Goal: Transaction & Acquisition: Purchase product/service

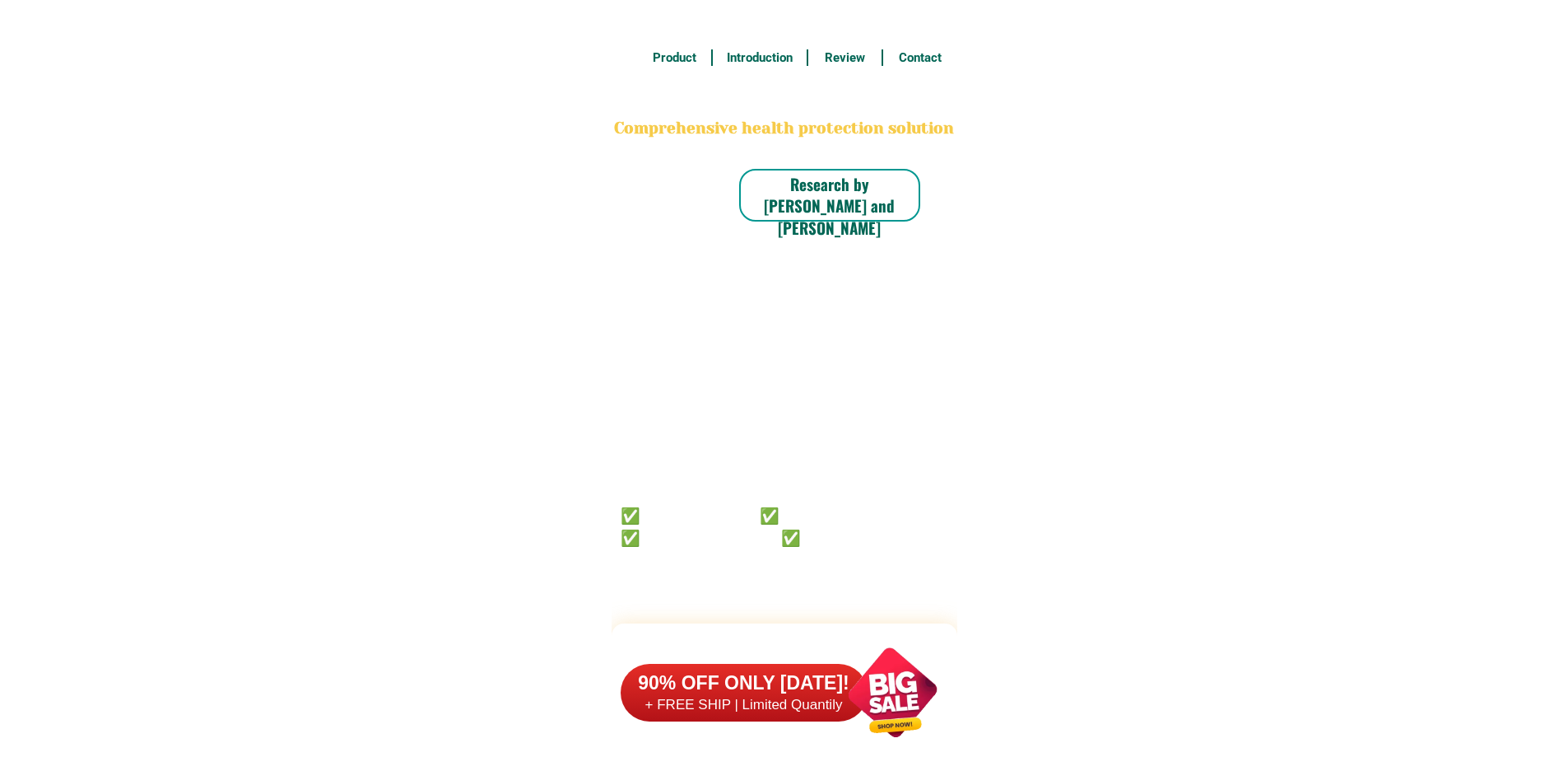
select select "63_598"
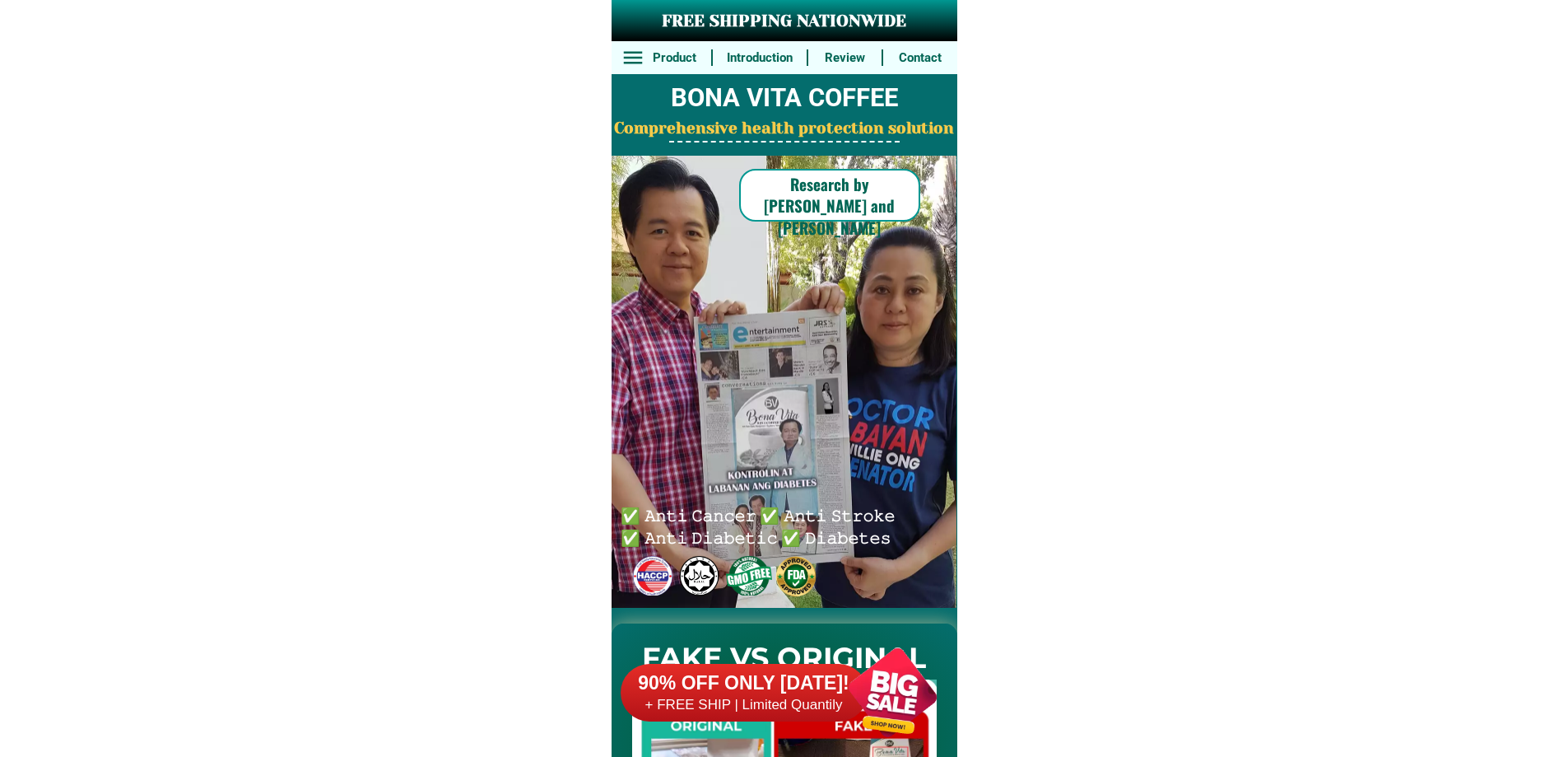
click at [853, 649] on div at bounding box center [892, 691] width 129 height 129
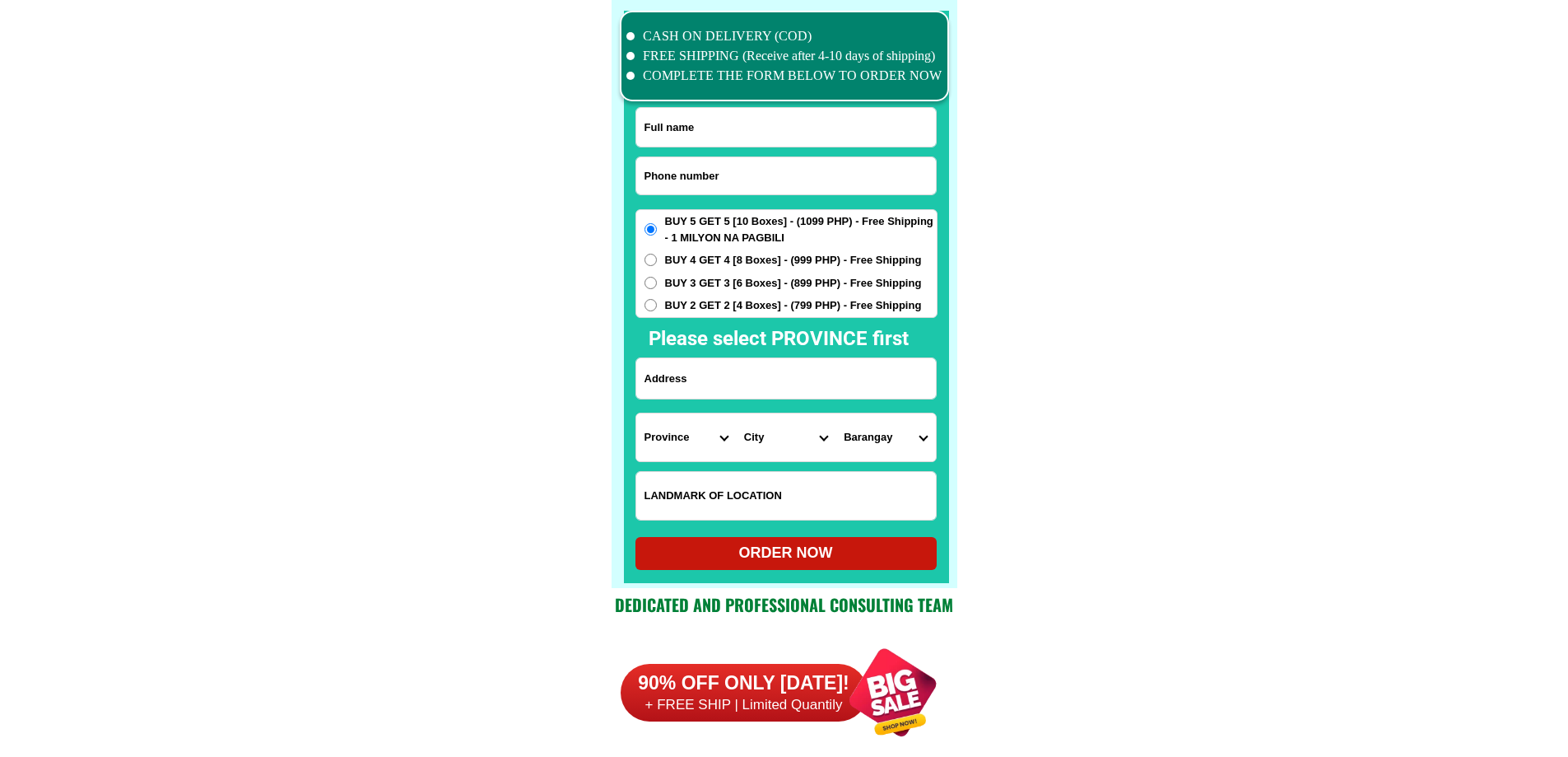
scroll to position [12800, 0]
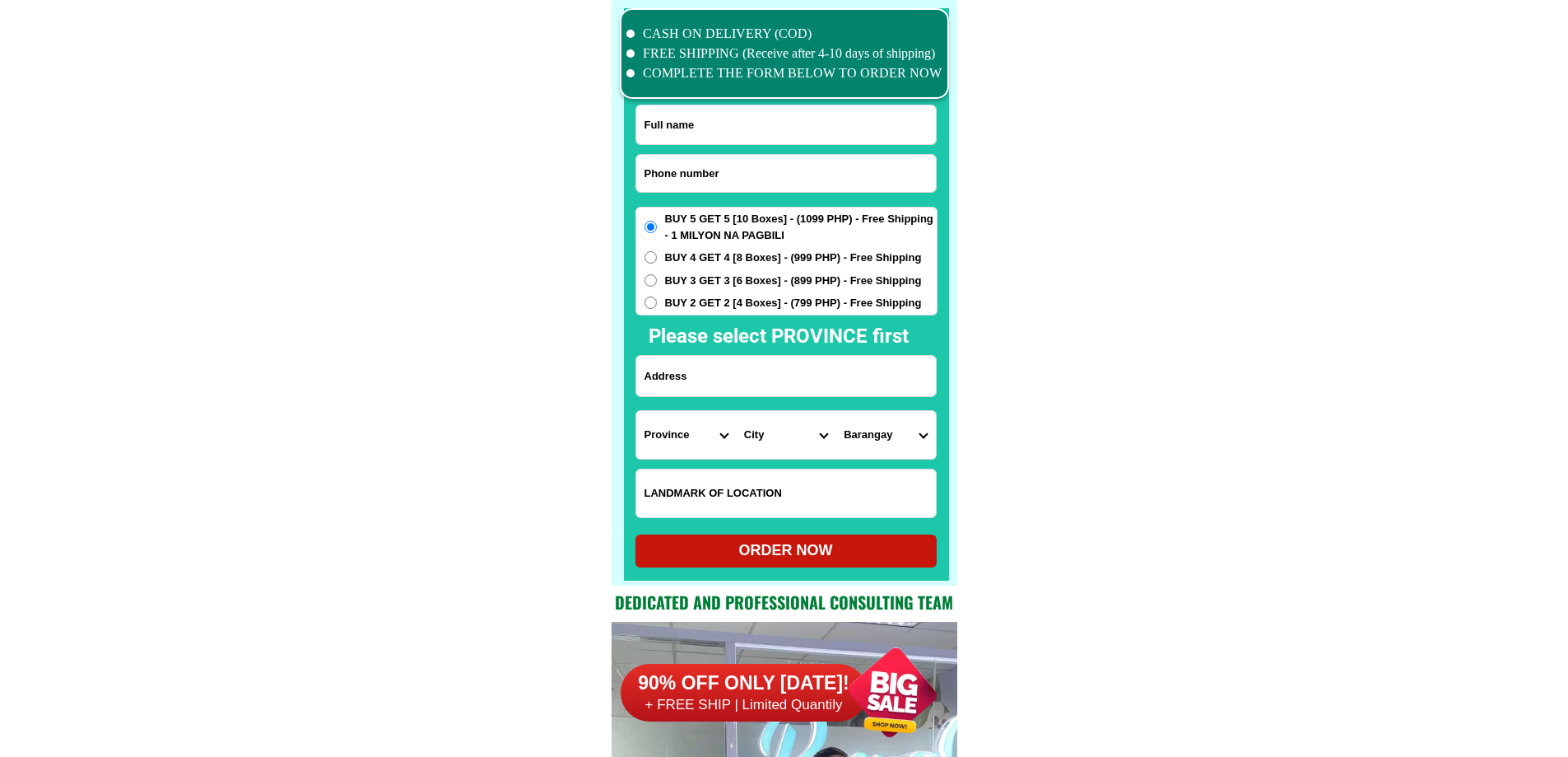
drag, startPoint x: 768, startPoint y: 174, endPoint x: 788, endPoint y: 176, distance: 20.1
click at [768, 174] on input "Input phone_number" at bounding box center [785, 173] width 299 height 37
paste input "09270310703"
type input "09270310703"
click at [732, 144] on div at bounding box center [785, 125] width 301 height 41
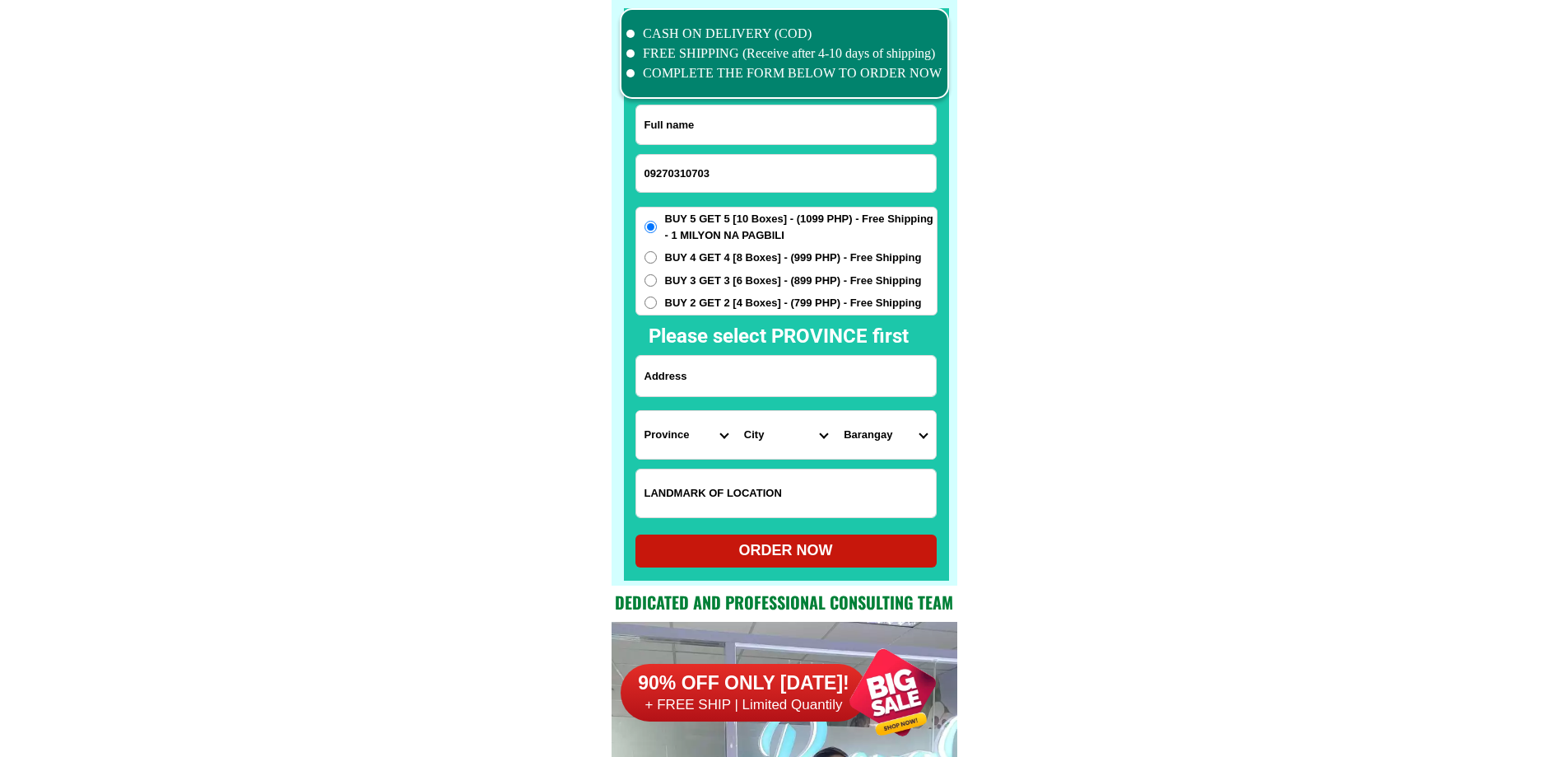
click at [730, 127] on input "Input full_name" at bounding box center [785, 125] width 299 height 39
paste input "[PERSON_NAME]"
type input "[PERSON_NAME]"
click at [707, 439] on select "Province [GEOGRAPHIC_DATA] [GEOGRAPHIC_DATA] [GEOGRAPHIC_DATA] [GEOGRAPHIC_DATA…" at bounding box center [686, 435] width 100 height 48
select select "63_859"
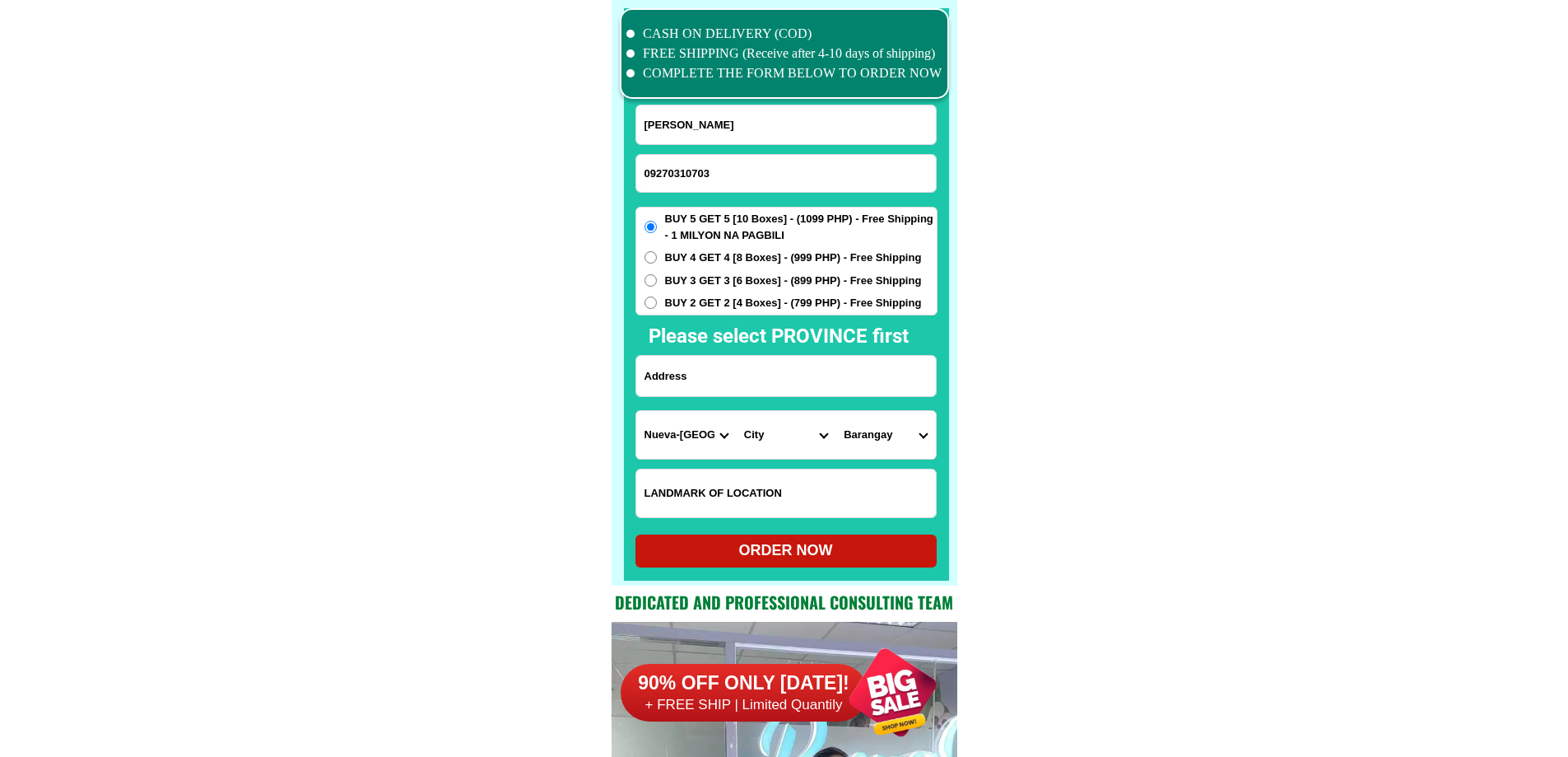
click at [753, 434] on select "City" at bounding box center [785, 435] width 100 height 48
click at [753, 434] on select "City [PERSON_NAME] [PERSON_NAME][GEOGRAPHIC_DATA] [GEOGRAPHIC_DATA] [GEOGRAPHIC…" at bounding box center [785, 435] width 100 height 48
select select "63_859415"
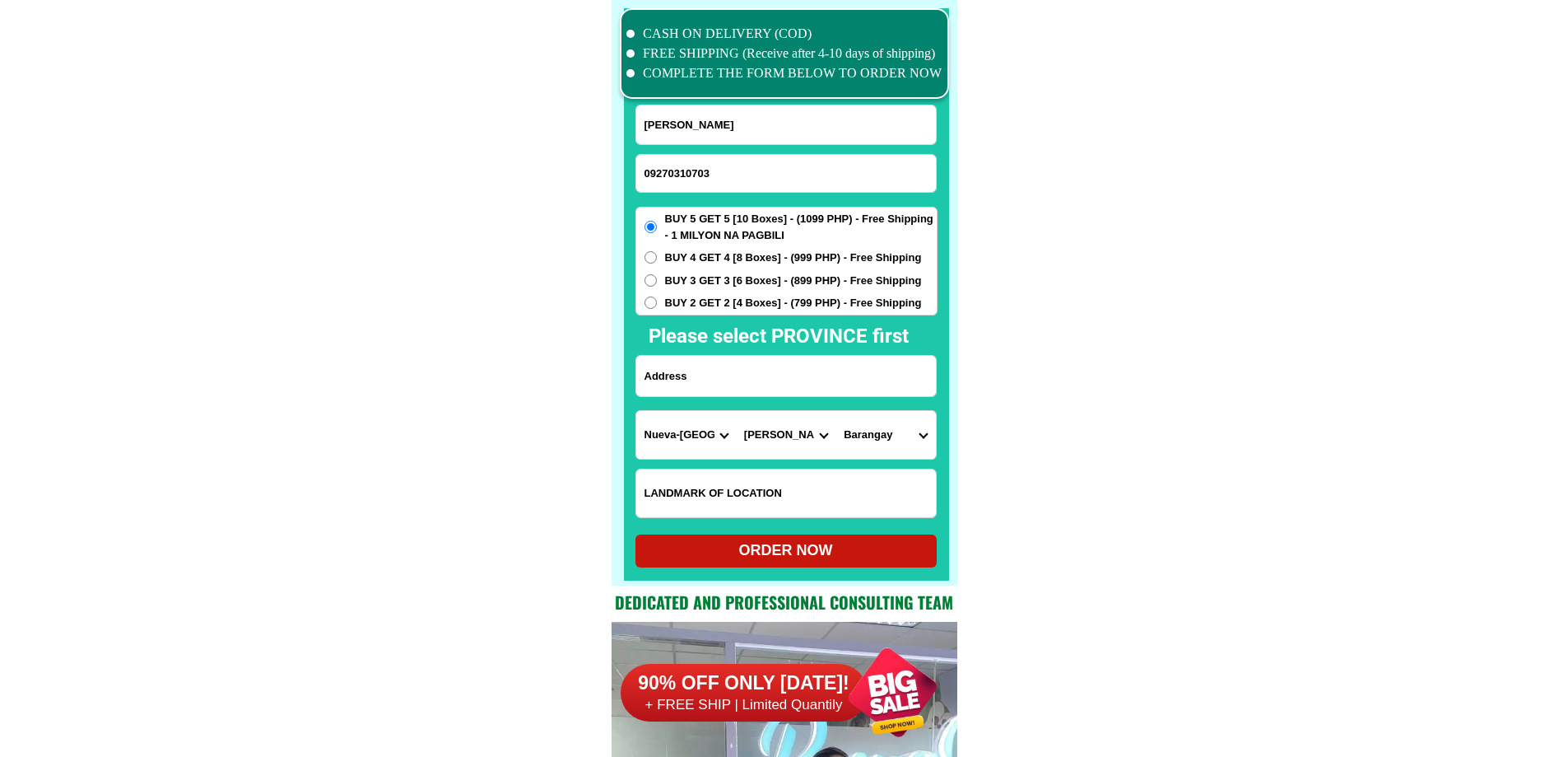
click at [892, 445] on select "Barangay Aggub Bagahabag [GEOGRAPHIC_DATA] [GEOGRAPHIC_DATA] Communal [GEOGRAPH…" at bounding box center [885, 435] width 100 height 48
click at [902, 435] on select "Barangay Aggub Bagahabag [GEOGRAPHIC_DATA] [GEOGRAPHIC_DATA] Communal [GEOGRAPH…" at bounding box center [885, 435] width 100 height 48
select select "63_8594154951"
click at [709, 376] on input "Input address" at bounding box center [785, 376] width 299 height 41
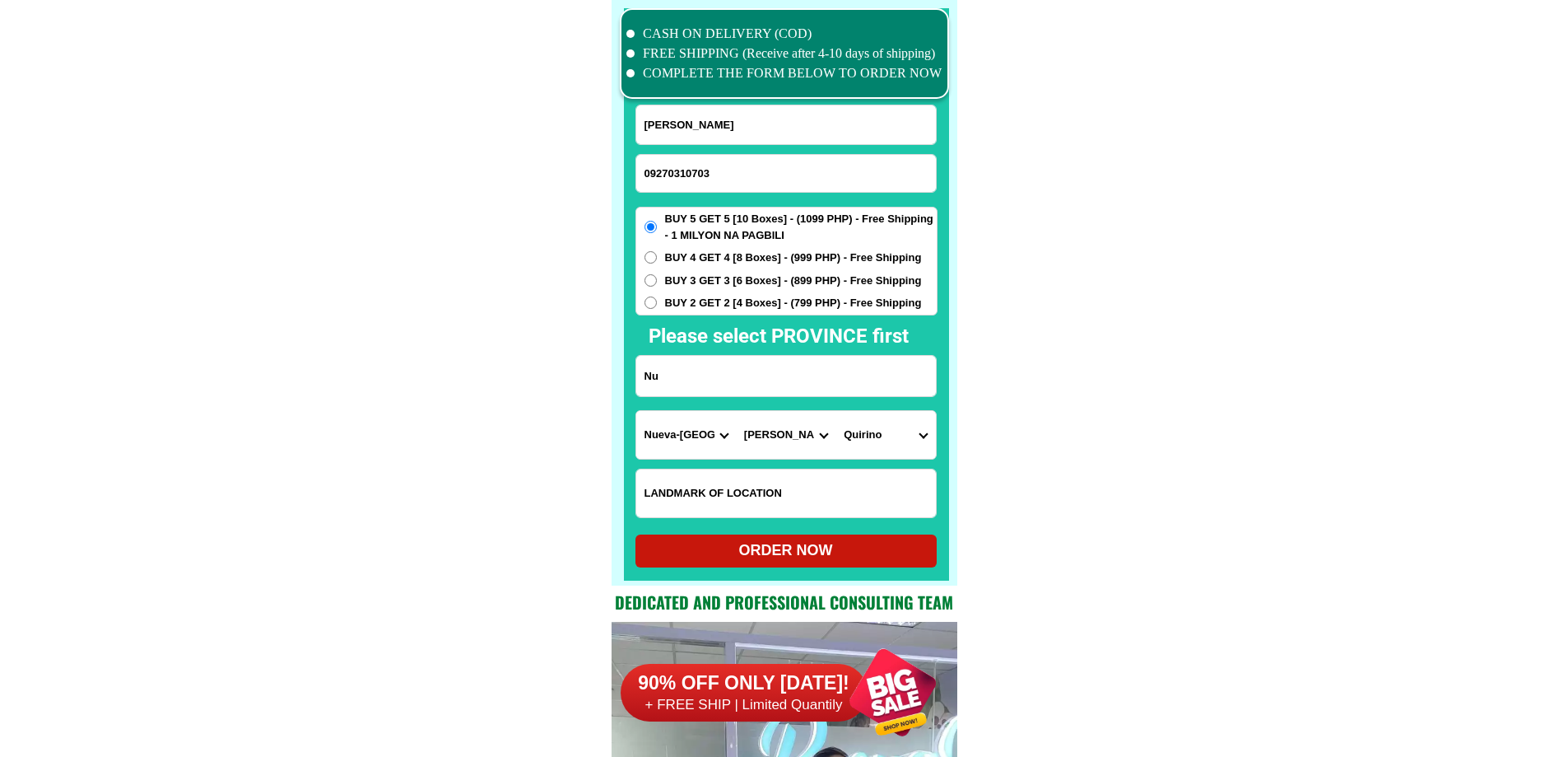
click at [709, 376] on input "Nu" at bounding box center [785, 376] width 299 height 41
drag, startPoint x: 721, startPoint y: 373, endPoint x: 875, endPoint y: 377, distance: 154.1
click at [875, 377] on input "Nu" at bounding box center [785, 376] width 299 height 41
drag, startPoint x: 827, startPoint y: 376, endPoint x: 725, endPoint y: 386, distance: 102.5
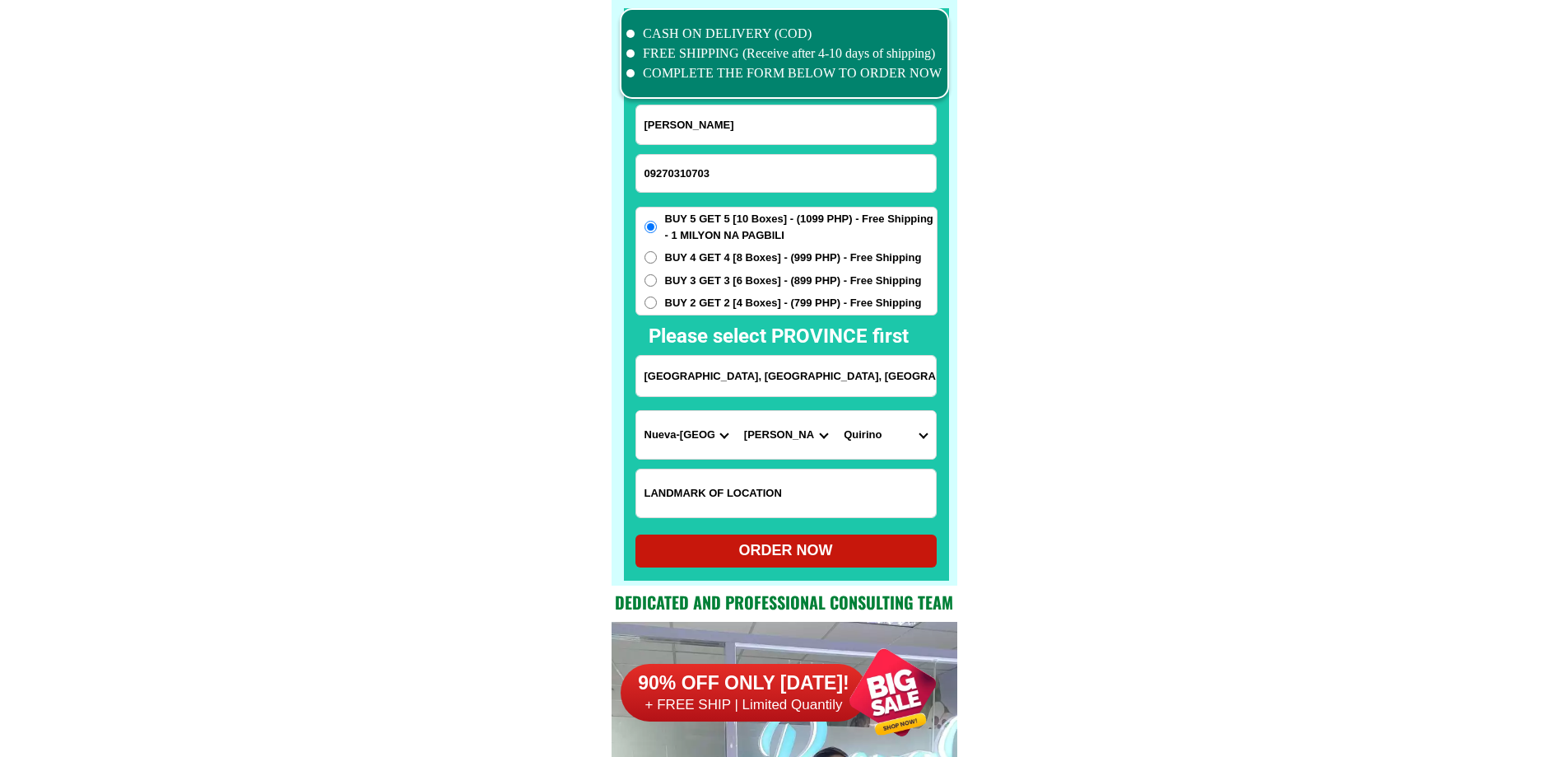
click at [725, 386] on input "[GEOGRAPHIC_DATA], [GEOGRAPHIC_DATA], [GEOGRAPHIC_DATA]" at bounding box center [785, 376] width 299 height 41
type input "[GEOGRAPHIC_DATA], salano quỉuno"
click at [769, 548] on div "ORDER NOW" at bounding box center [785, 550] width 301 height 22
radio input "true"
click at [779, 157] on input "09270310703" at bounding box center [785, 173] width 299 height 37
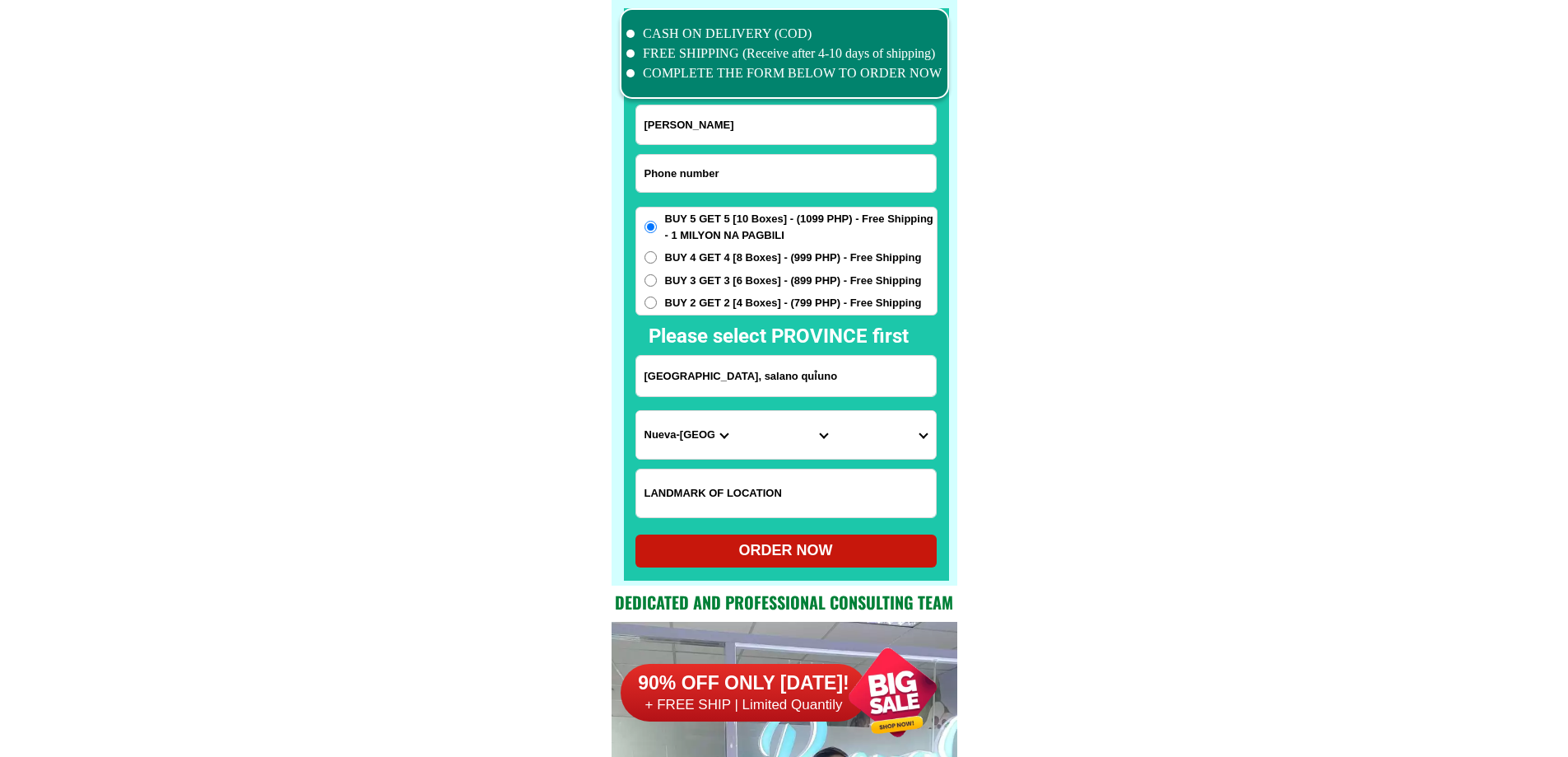
paste input "09970903417"
type input "09970903417"
click at [693, 117] on input "Input full_name" at bounding box center [785, 125] width 299 height 39
paste input "[PERSON_NAME]angor"
type input "[PERSON_NAME]angor"
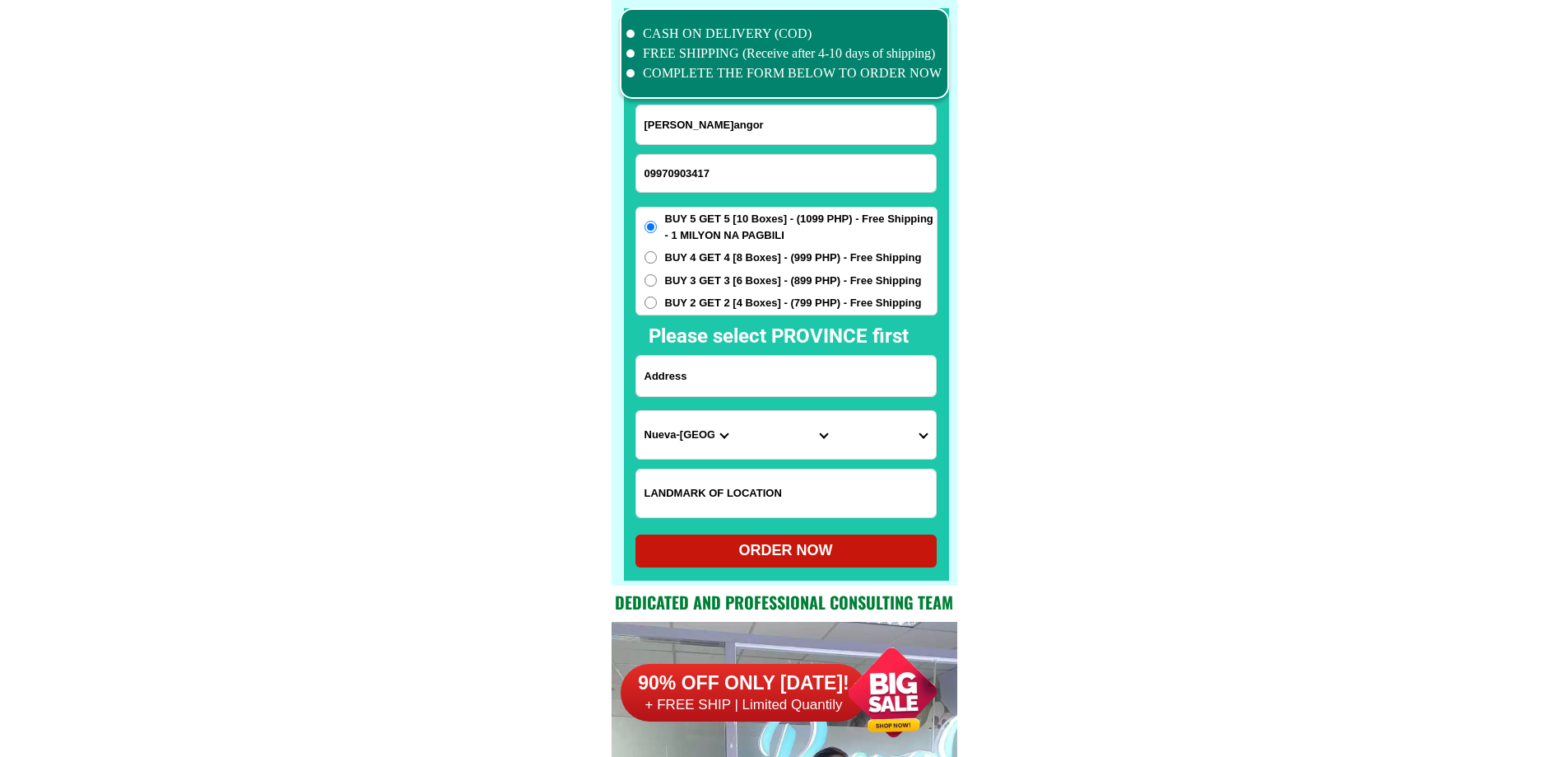
click at [745, 364] on input "Input address" at bounding box center [785, 376] width 299 height 41
paste input ""Antique. Culasi. Centro poblacion"
type input ""Antique. Culasi. Centro poblacion"
click at [756, 487] on input "Input LANDMARKOFLOCATION" at bounding box center [785, 493] width 299 height 48
paste input "Right side,"
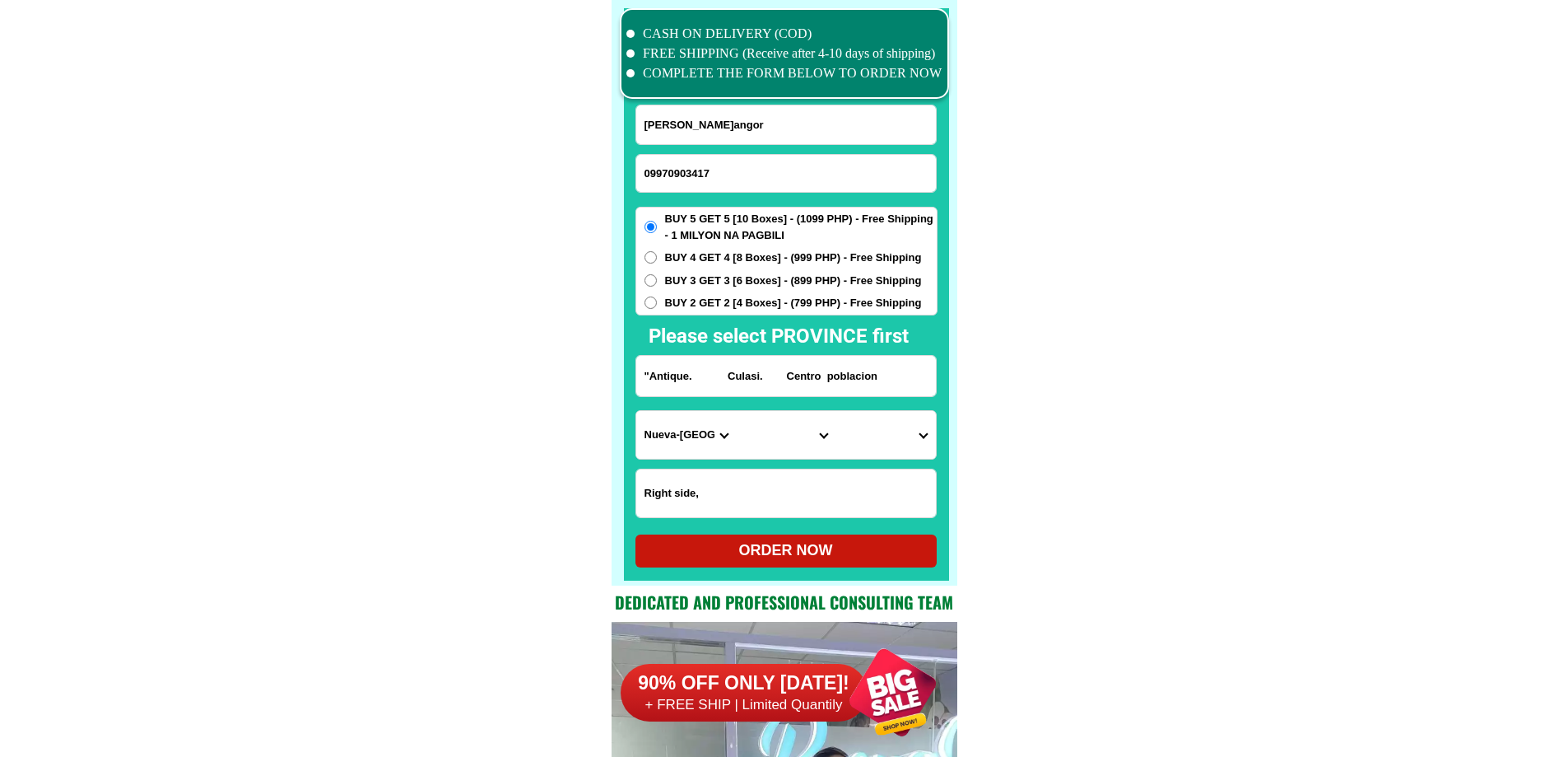
type input "Right side,"
click at [679, 430] on select "Province [GEOGRAPHIC_DATA] [GEOGRAPHIC_DATA] [GEOGRAPHIC_DATA] [GEOGRAPHIC_DATA…" at bounding box center [686, 435] width 100 height 48
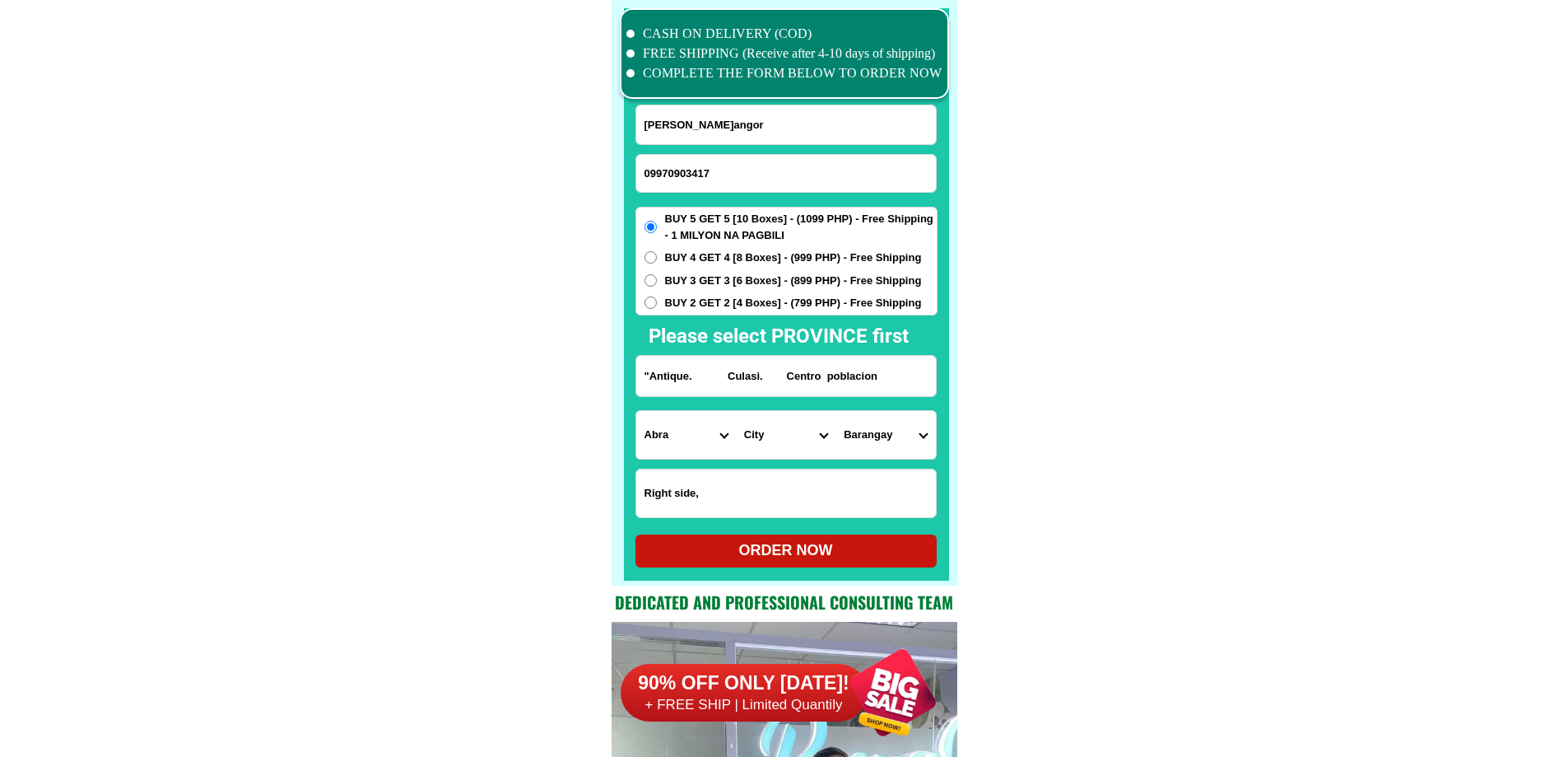
click at [679, 430] on select "Province [GEOGRAPHIC_DATA] [GEOGRAPHIC_DATA] [GEOGRAPHIC_DATA] [GEOGRAPHIC_DATA…" at bounding box center [686, 435] width 100 height 48
select select "63_278"
click at [636, 411] on select "Province [GEOGRAPHIC_DATA] [GEOGRAPHIC_DATA] [GEOGRAPHIC_DATA] [GEOGRAPHIC_DATA…" at bounding box center [686, 435] width 100 height 48
click at [773, 430] on select "City Anini-y Antique-libertad Antique-san-[PERSON_NAME] Antique-san-[PERSON_NAM…" at bounding box center [785, 435] width 100 height 48
select select "63_2789528"
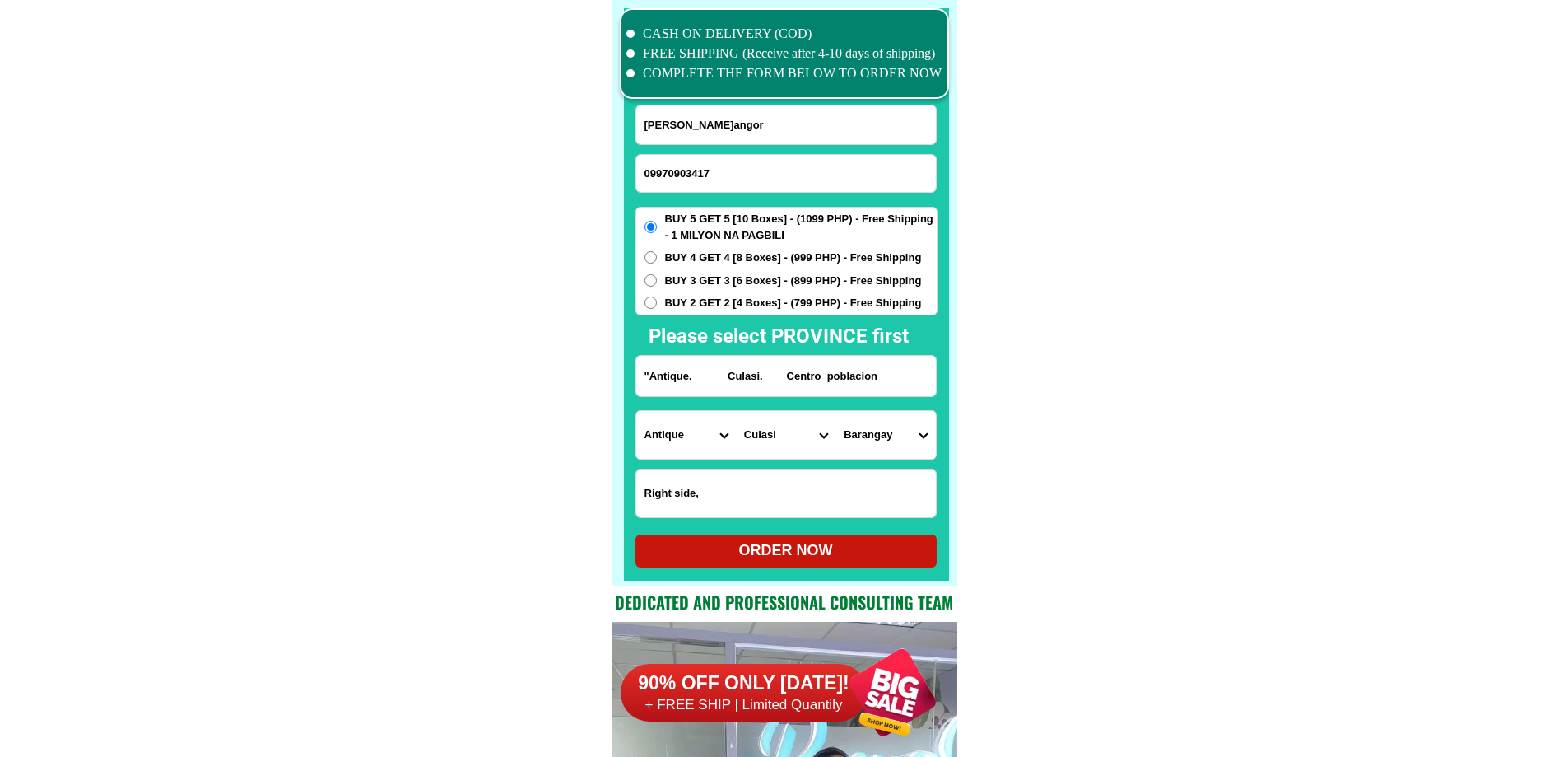
click at [862, 436] on select "[GEOGRAPHIC_DATA] Bagacay [PERSON_NAME][GEOGRAPHIC_DATA] [GEOGRAPHIC_DATA] [GEO…" at bounding box center [885, 435] width 100 height 48
select select "63_27895285168"
drag, startPoint x: 1070, startPoint y: 468, endPoint x: 904, endPoint y: 506, distance: 170.3
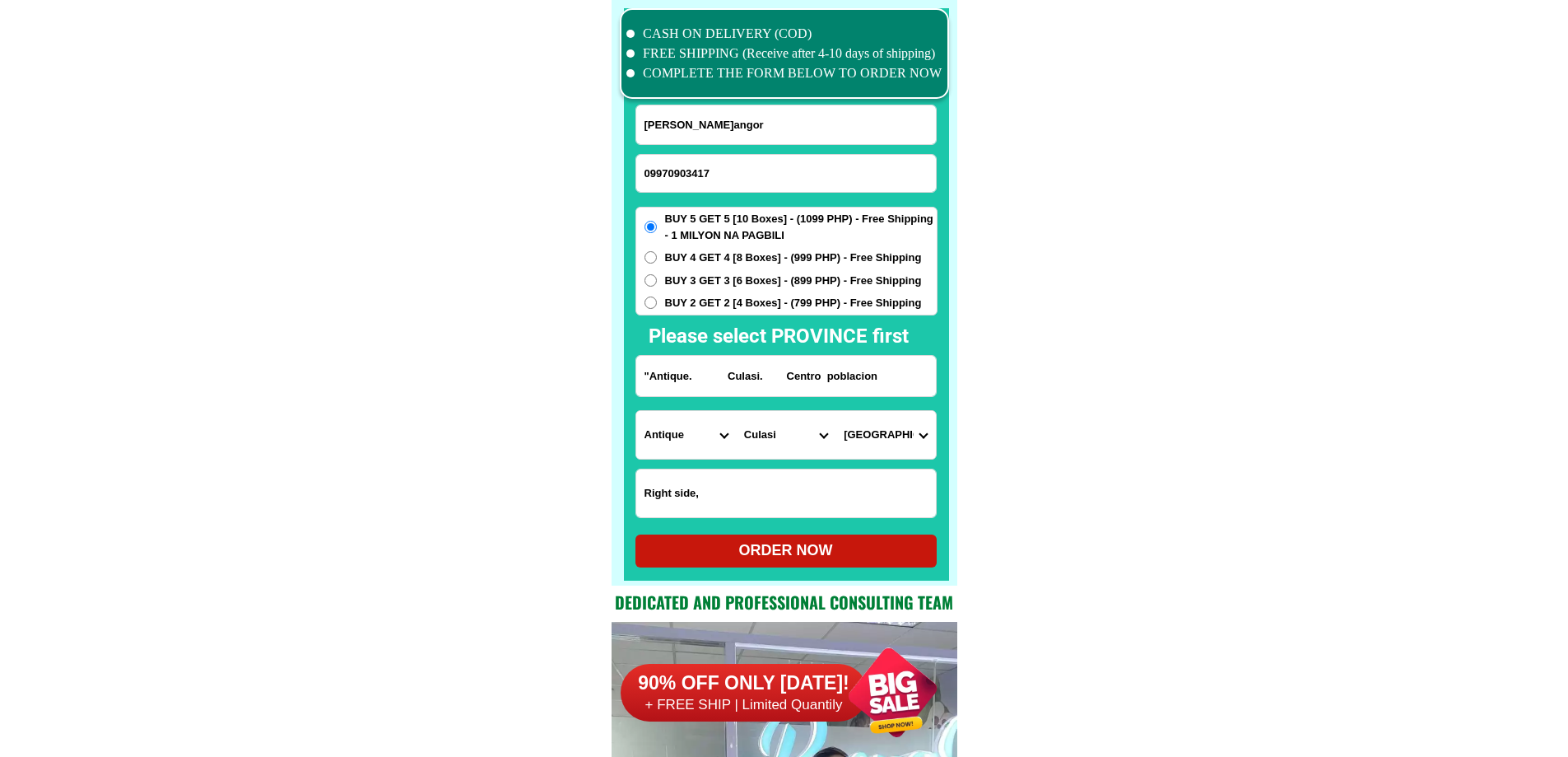
click at [811, 528] on form "[PERSON_NAME]angor 09970903417 ORDER NOW "Antique. Culasi. [GEOGRAPHIC_DATA] [G…" at bounding box center [786, 336] width 302 height 462
click at [804, 541] on div "ORDER NOW" at bounding box center [785, 550] width 301 height 22
radio input "true"
click at [729, 168] on input "09970903417" at bounding box center [785, 173] width 299 height 37
paste input "090643438302"
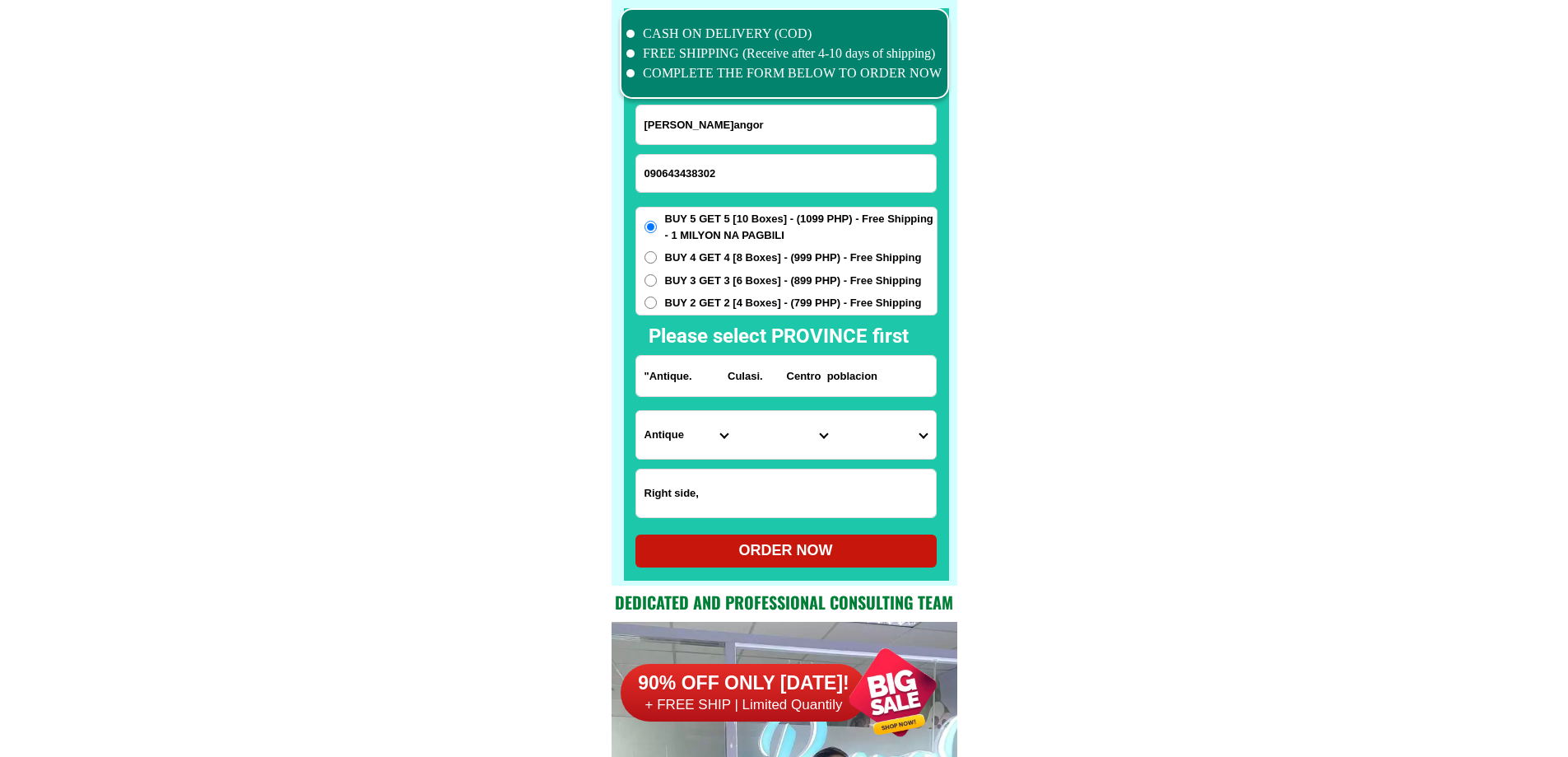
type input "090643438302"
click at [760, 133] on input "[PERSON_NAME]angor" at bounding box center [785, 125] width 299 height 39
paste input "Rosyline Campo"
type input "Rosyline Campo"
